Goal: Task Accomplishment & Management: Use online tool/utility

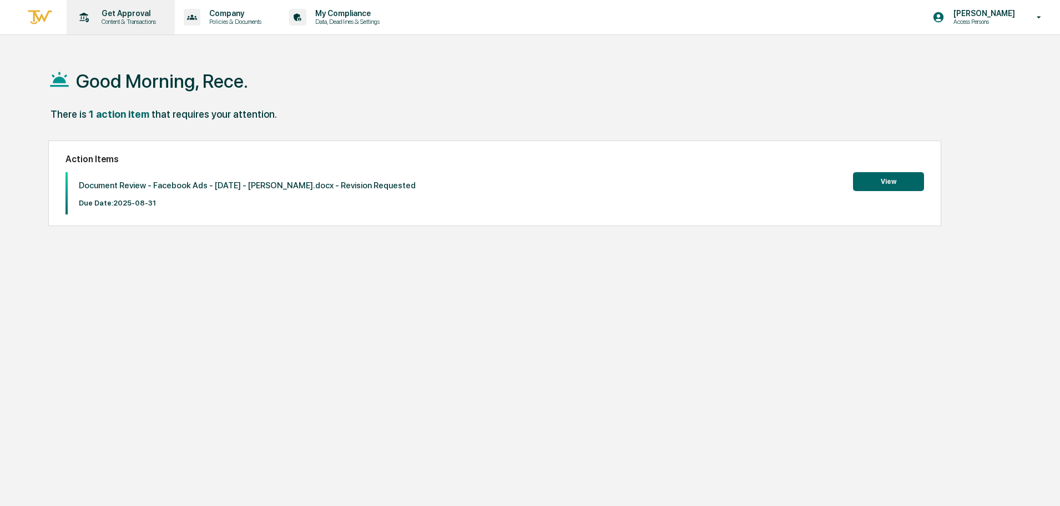
click at [139, 16] on p "Get Approval" at bounding box center [127, 13] width 69 height 9
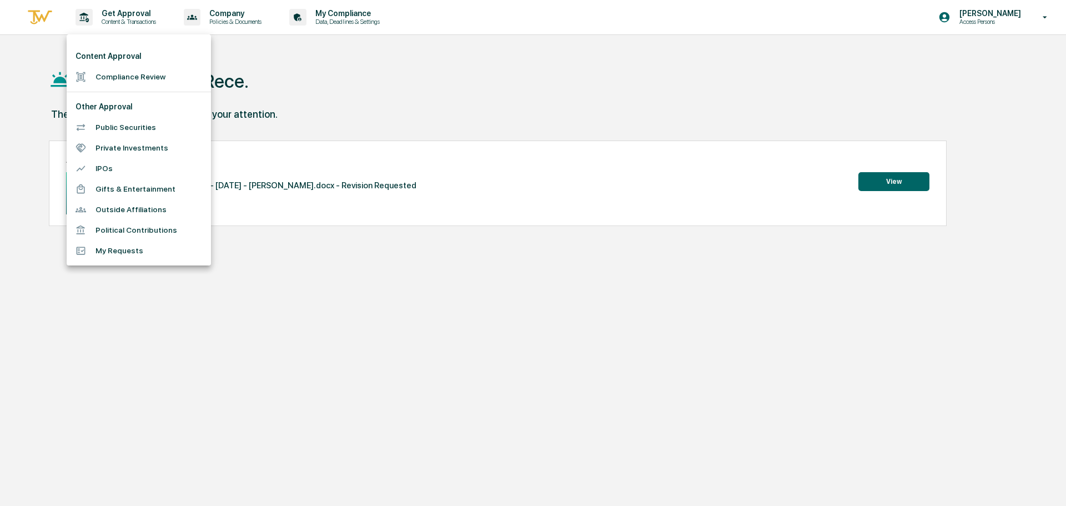
click at [890, 182] on div at bounding box center [533, 253] width 1066 height 506
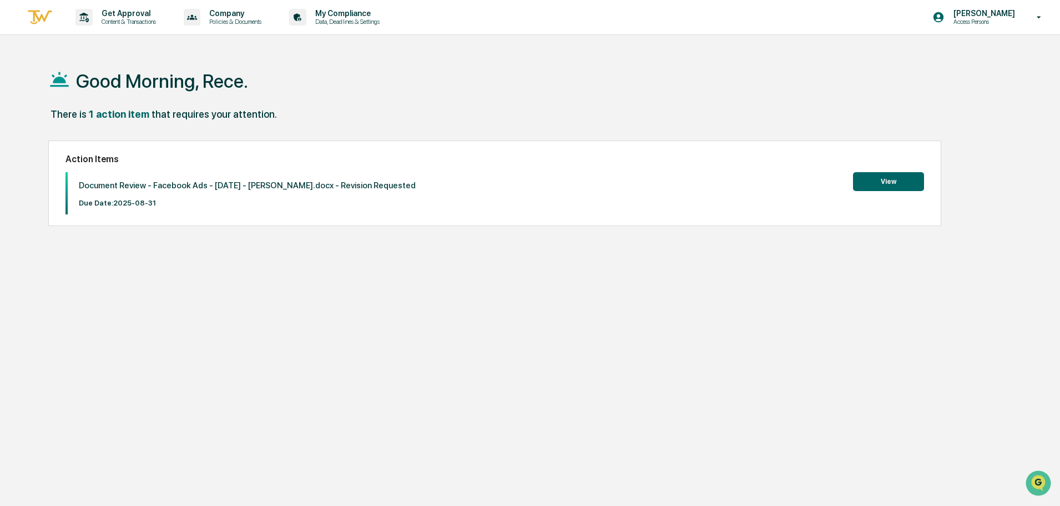
click at [890, 182] on button "View" at bounding box center [888, 181] width 71 height 19
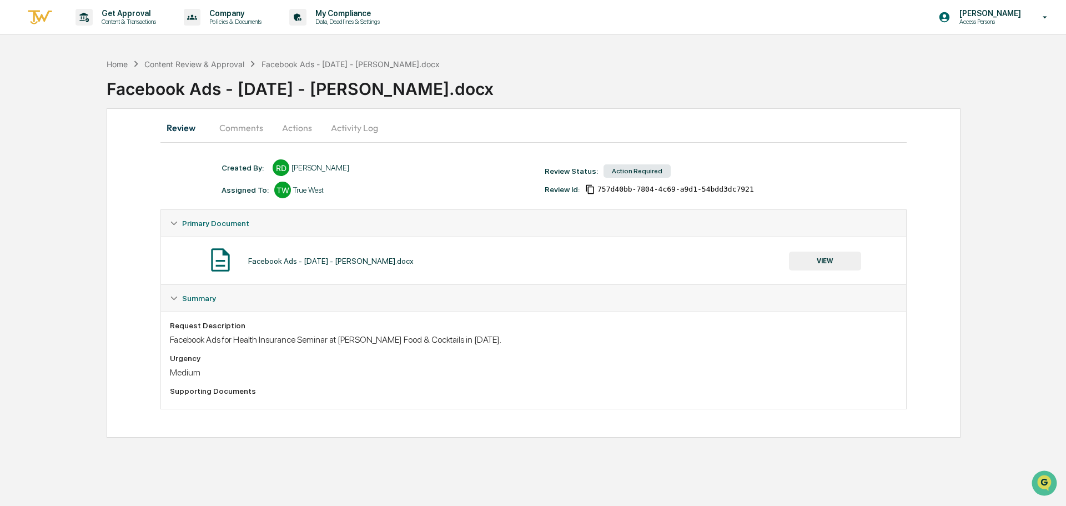
click at [808, 254] on button "VIEW" at bounding box center [825, 260] width 72 height 19
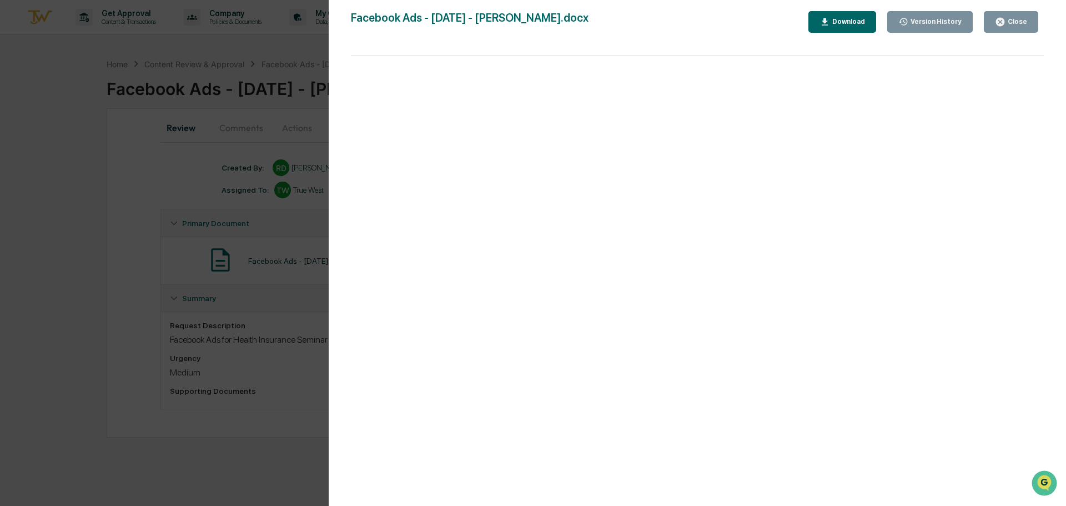
click at [255, 346] on div "Version History [DATE] 07:45 PM [PERSON_NAME] Facebook Ads - [DATE] - Jensens.d…" at bounding box center [533, 253] width 1066 height 506
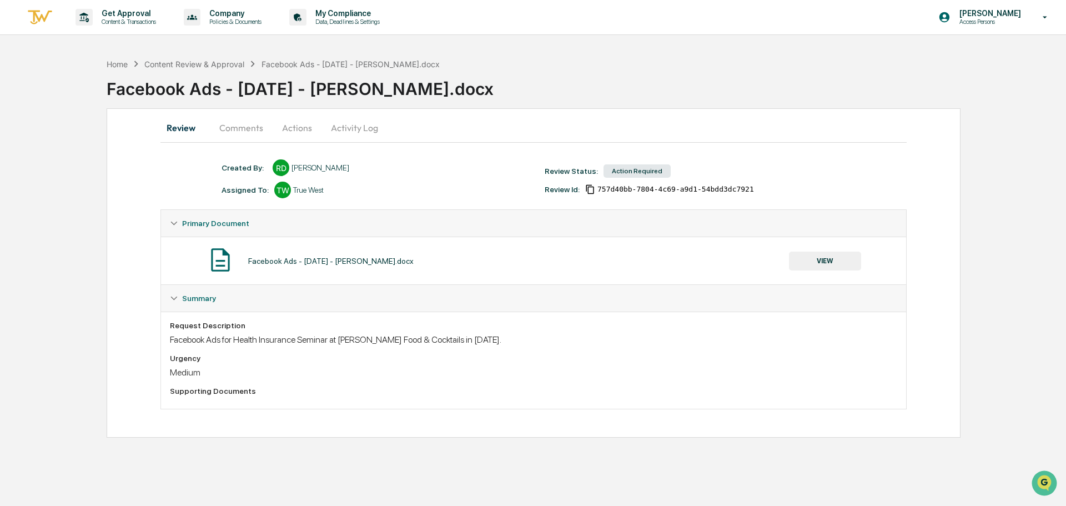
click at [249, 138] on button "Comments" at bounding box center [241, 127] width 62 height 27
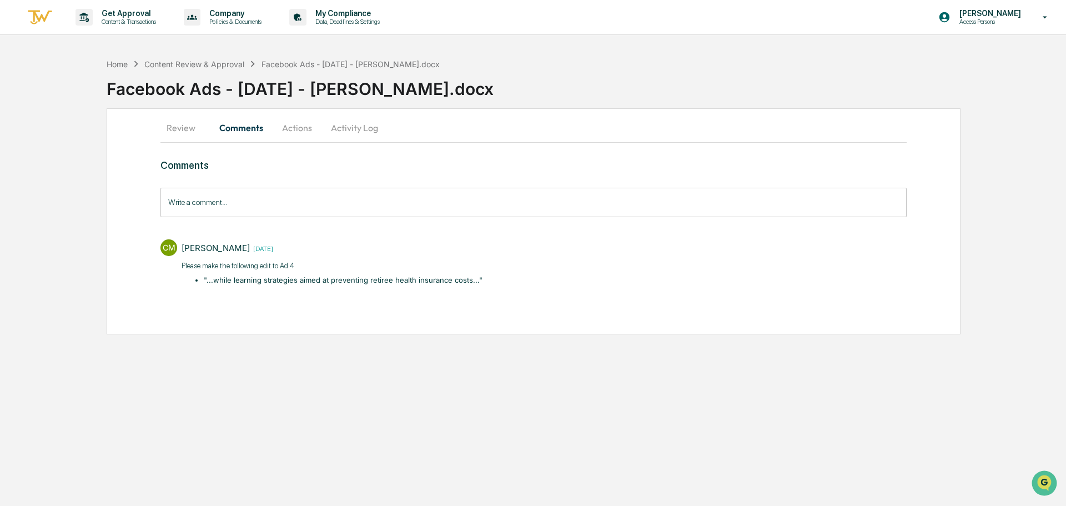
click at [175, 128] on button "Review" at bounding box center [185, 127] width 50 height 27
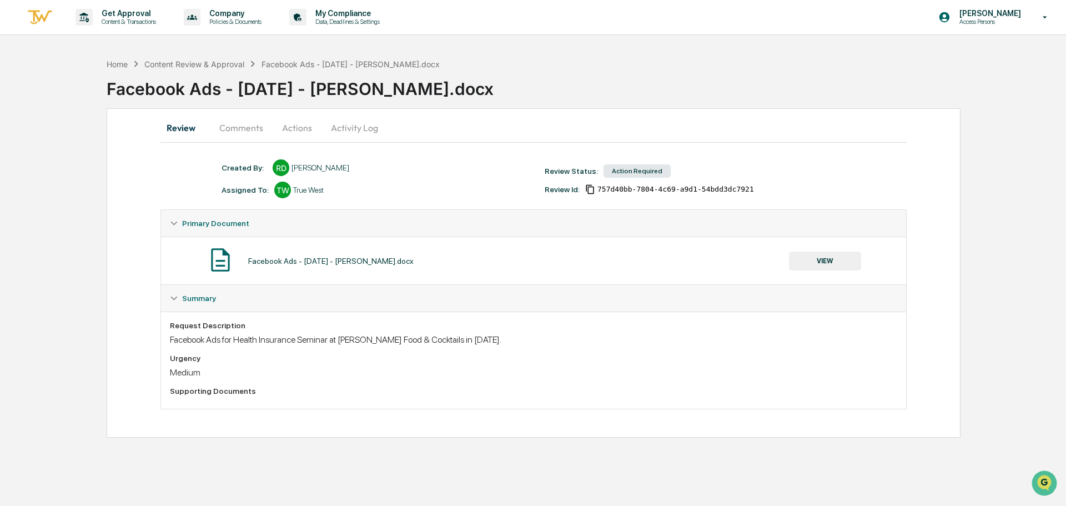
click at [283, 125] on button "Actions" at bounding box center [297, 127] width 50 height 27
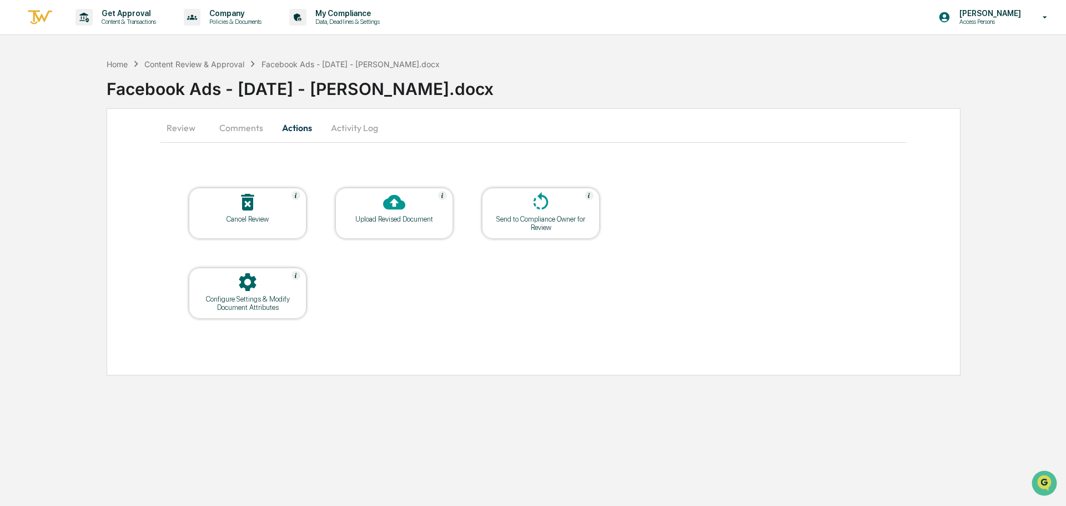
click at [412, 213] on div at bounding box center [394, 203] width 111 height 24
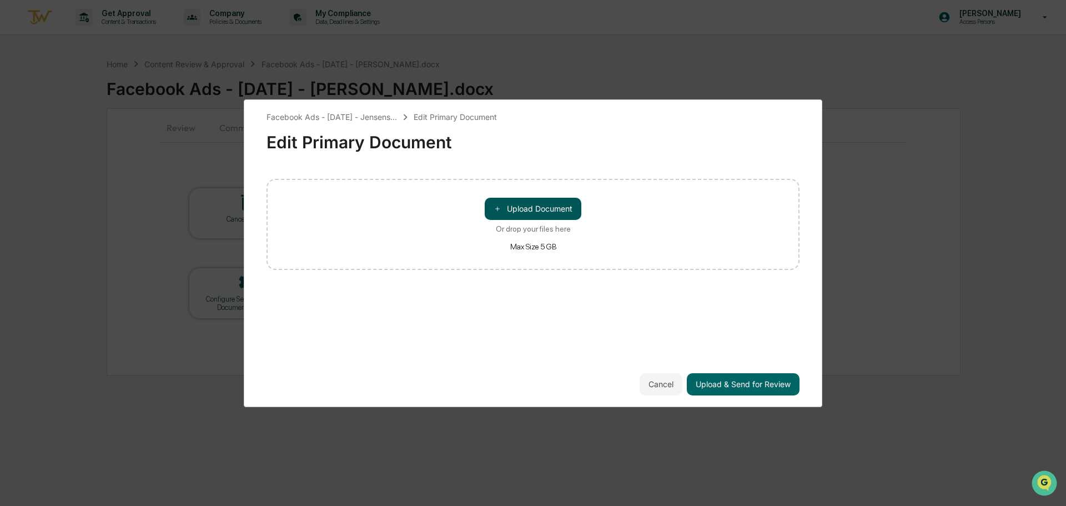
click at [521, 198] on button "＋ Upload Document" at bounding box center [533, 209] width 97 height 22
click at [552, 203] on button "＋ Upload Document" at bounding box center [533, 209] width 97 height 22
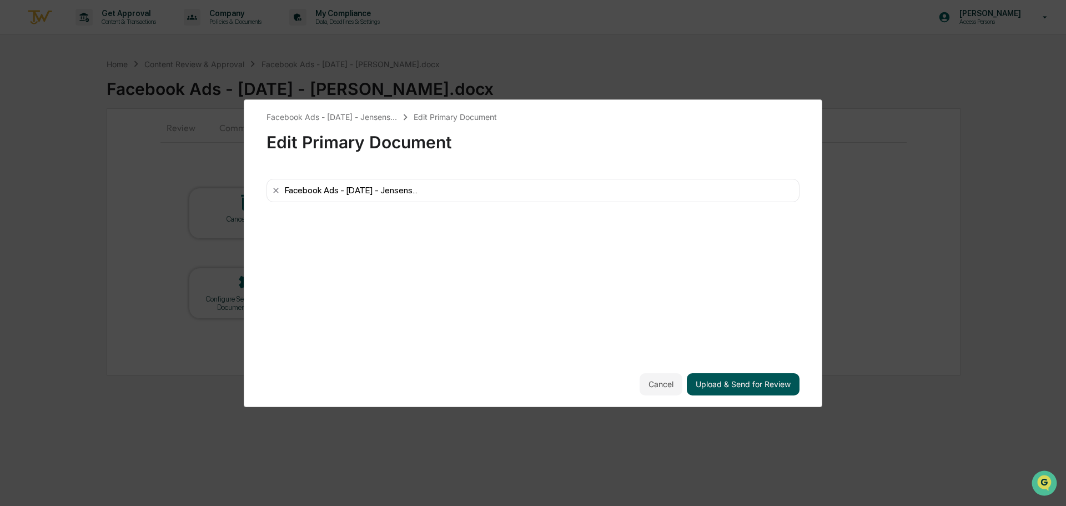
click at [741, 388] on button "Upload & Send for Review" at bounding box center [743, 384] width 113 height 22
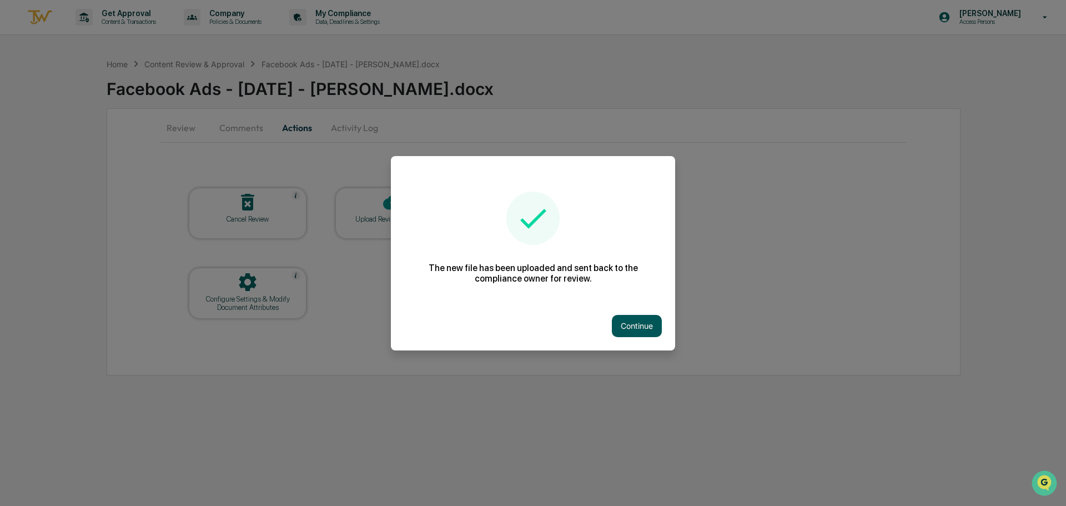
click at [627, 331] on button "Continue" at bounding box center [637, 326] width 50 height 22
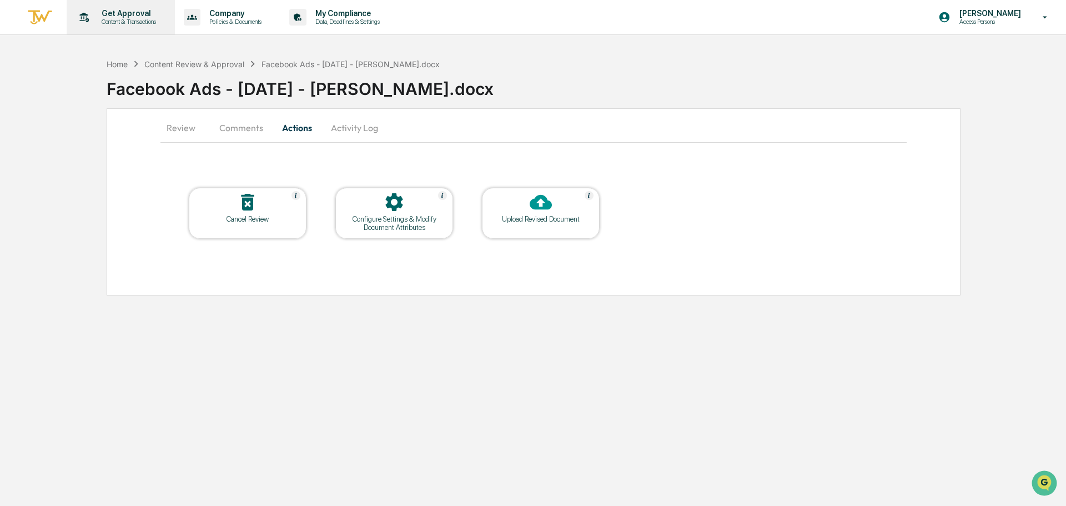
click at [117, 24] on p "Content & Transactions" at bounding box center [127, 22] width 69 height 8
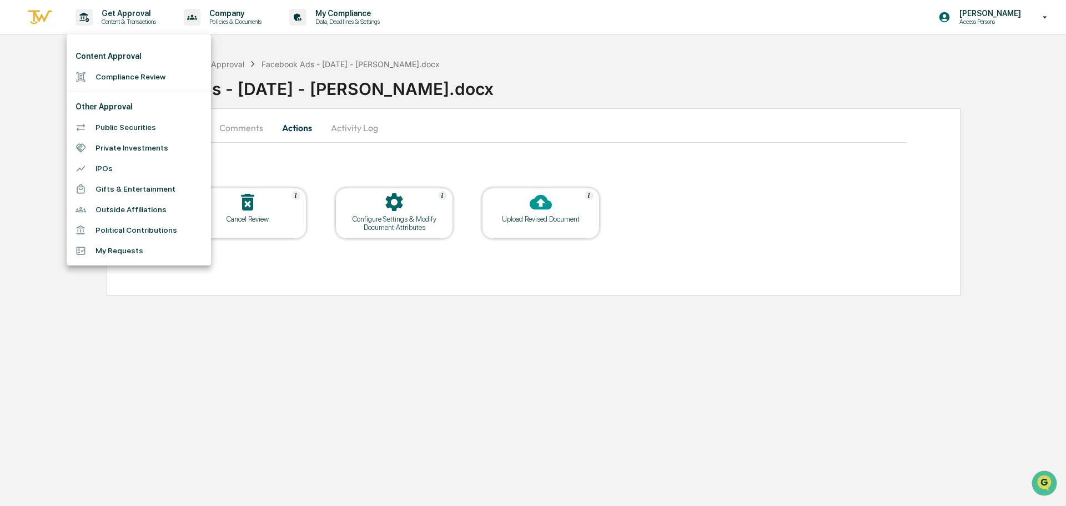
click at [130, 76] on li "Compliance Review" at bounding box center [139, 77] width 144 height 21
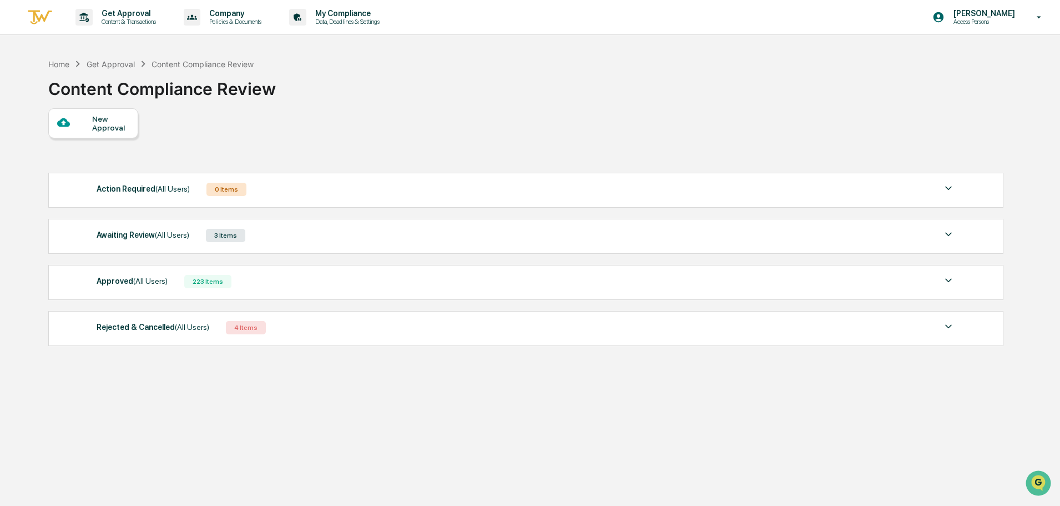
click at [276, 229] on div "Awaiting Review (All Users) 3 Items" at bounding box center [526, 236] width 859 height 16
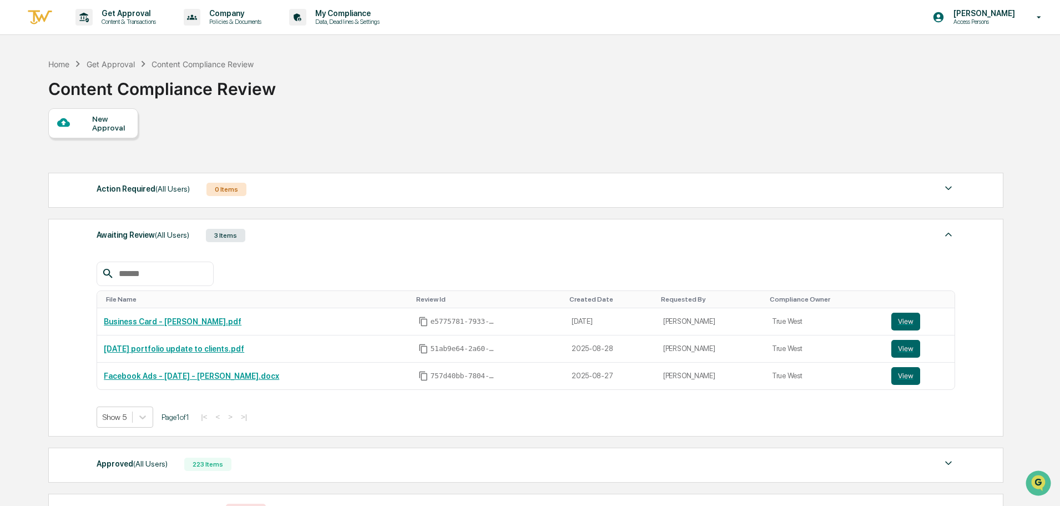
click at [276, 229] on div "Awaiting Review (All Users) 3 Items" at bounding box center [526, 236] width 859 height 16
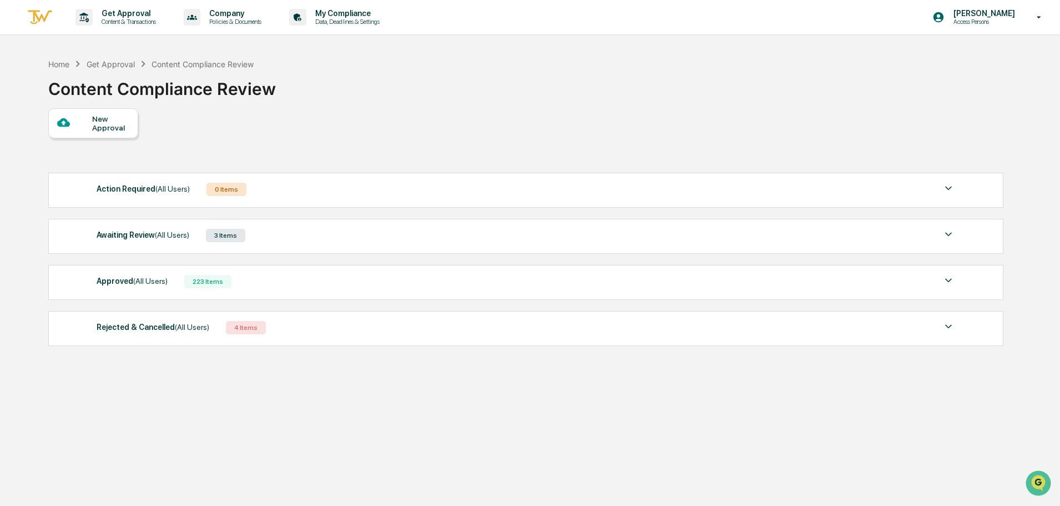
click at [276, 278] on div "Approved (All Users) 223 Items" at bounding box center [526, 282] width 859 height 16
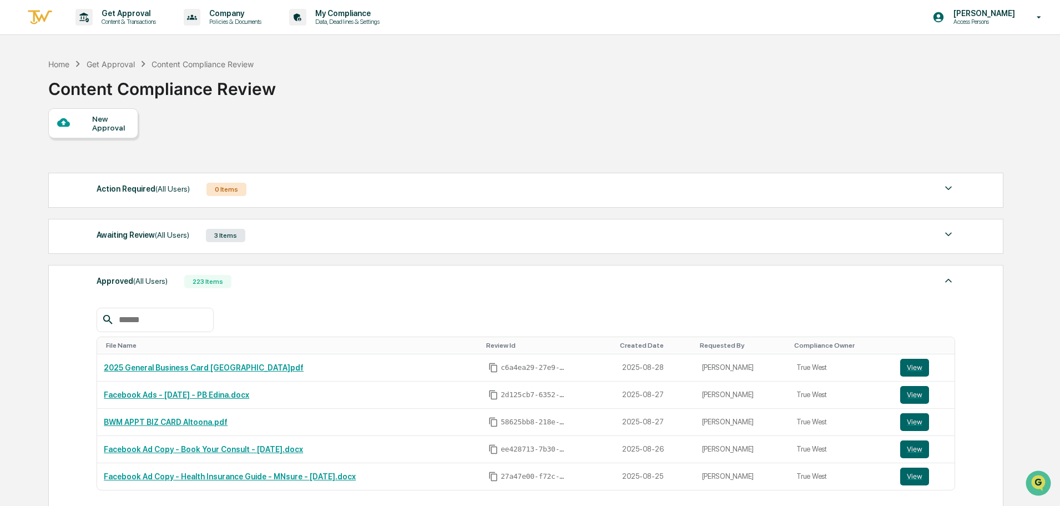
click at [276, 278] on div "Approved (All Users) 223 Items" at bounding box center [526, 282] width 859 height 16
